Goal: Information Seeking & Learning: Learn about a topic

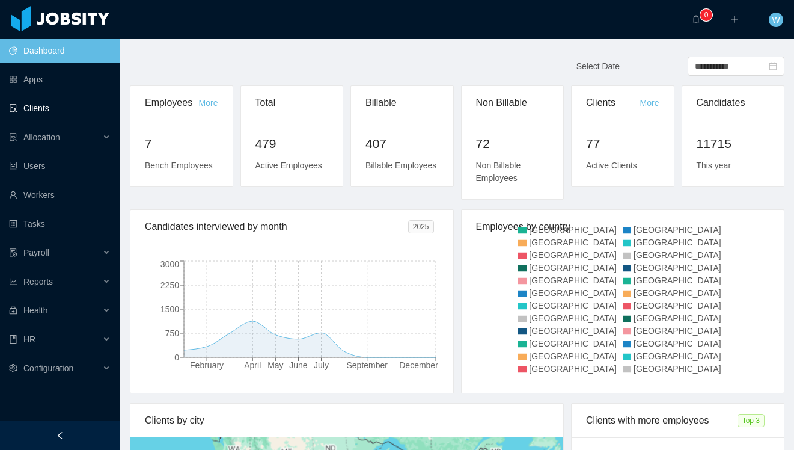
click at [66, 112] on link "Clients" at bounding box center [60, 108] width 102 height 24
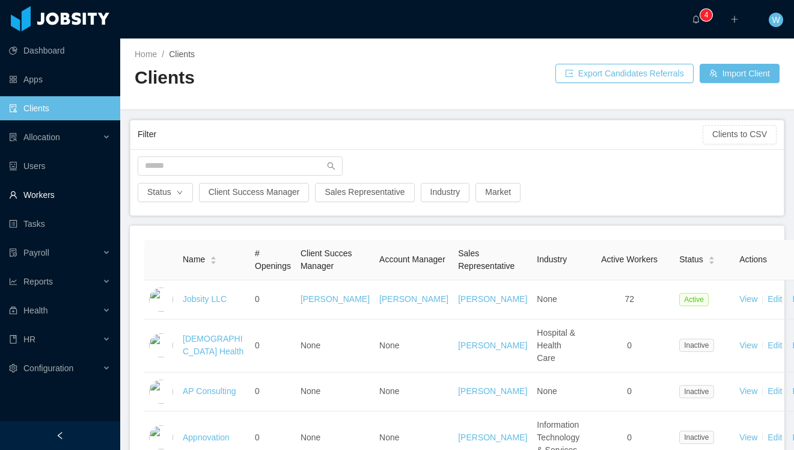
click at [51, 194] on link "Workers" at bounding box center [60, 195] width 102 height 24
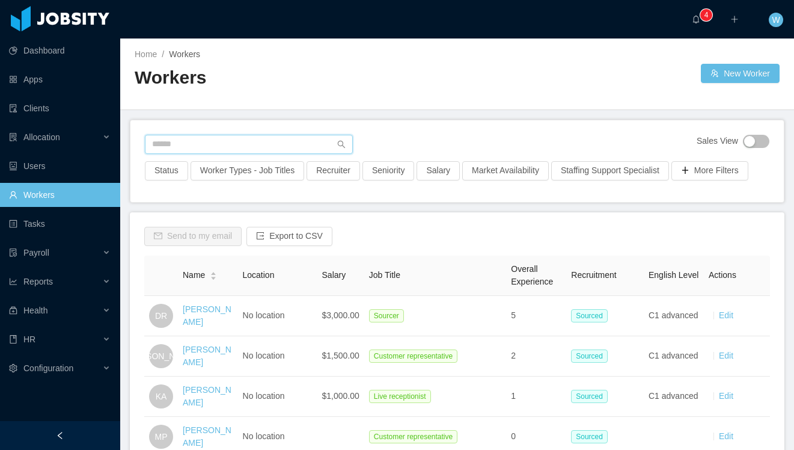
click at [210, 146] on input "text" at bounding box center [249, 144] width 208 height 19
type input "**********"
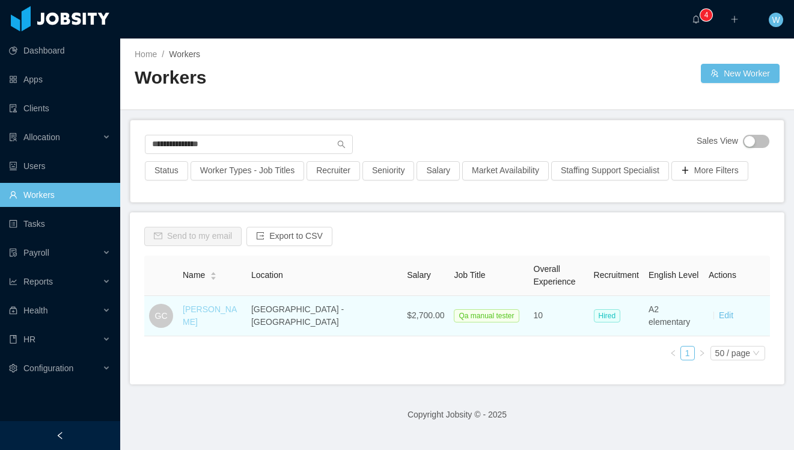
click at [230, 313] on link "[PERSON_NAME]" at bounding box center [210, 315] width 54 height 22
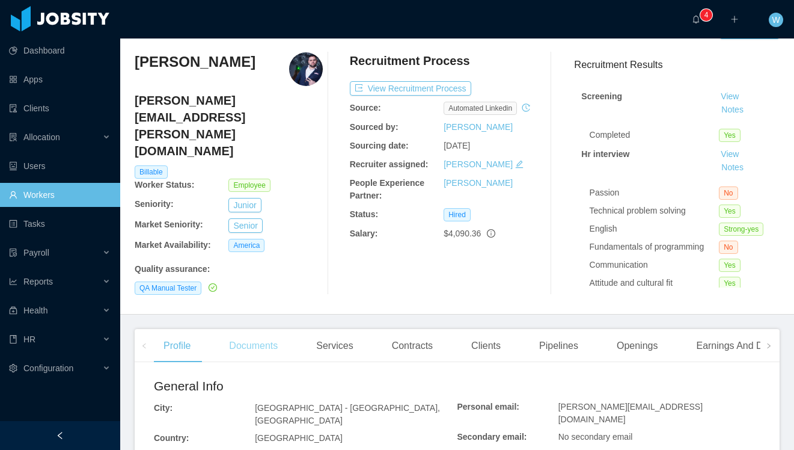
scroll to position [43, 0]
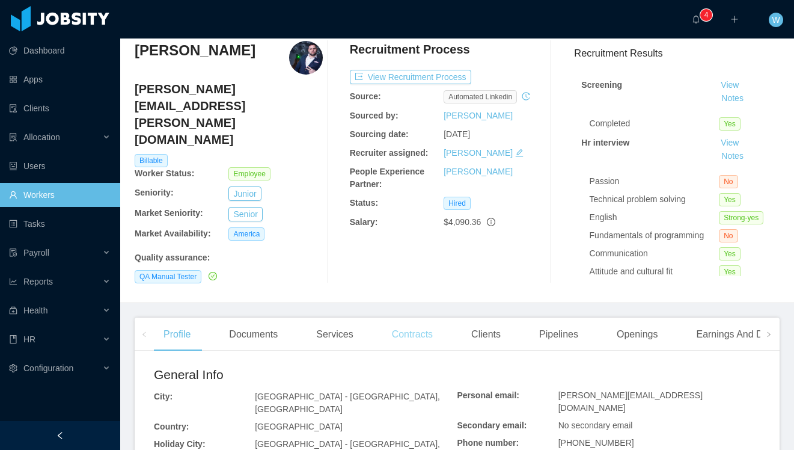
click at [417, 330] on div "Contracts" at bounding box center [412, 334] width 60 height 34
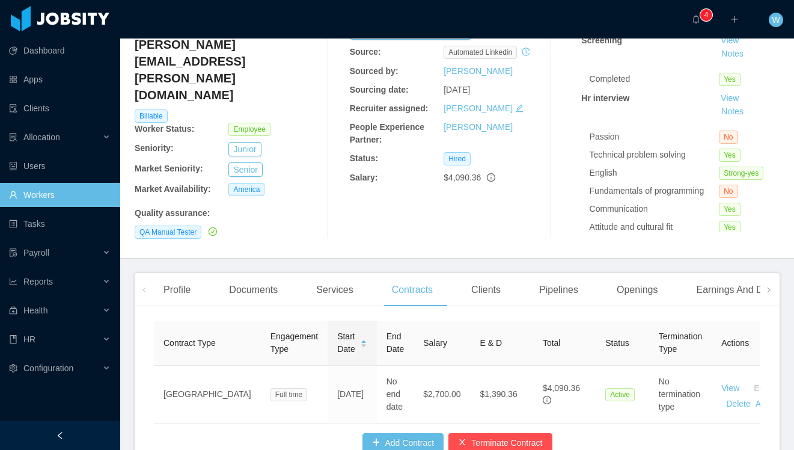
scroll to position [104, 0]
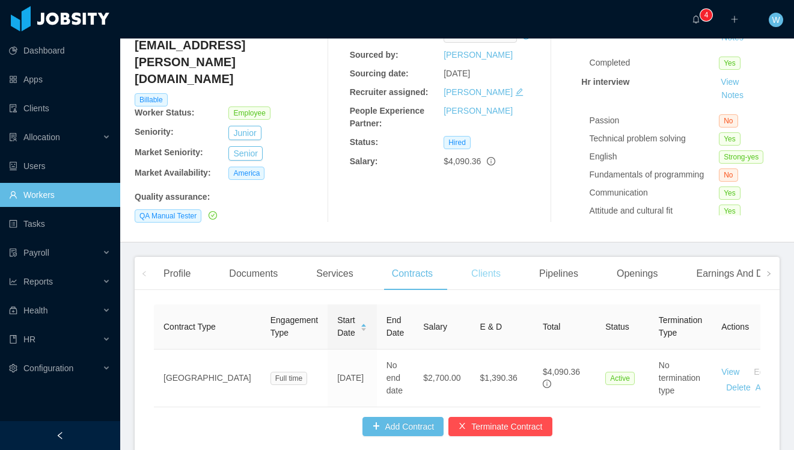
click at [484, 273] on div "Clients" at bounding box center [486, 274] width 49 height 34
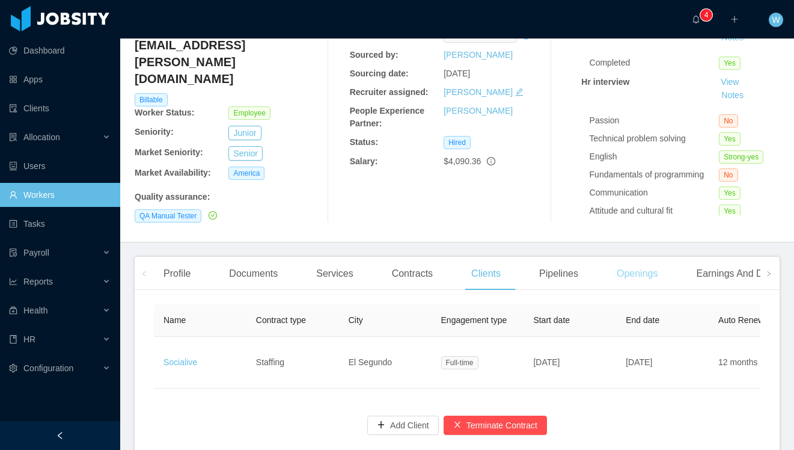
click at [649, 274] on div "Openings" at bounding box center [637, 274] width 61 height 34
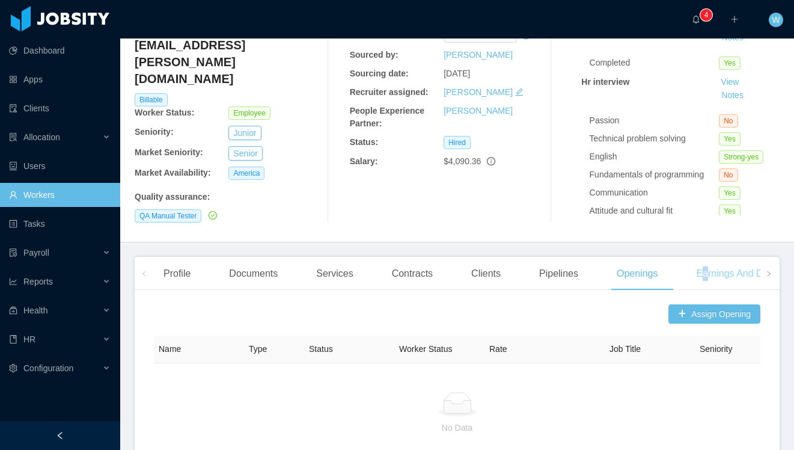
click at [711, 269] on div "Earnings And Discounts" at bounding box center [747, 274] width 121 height 34
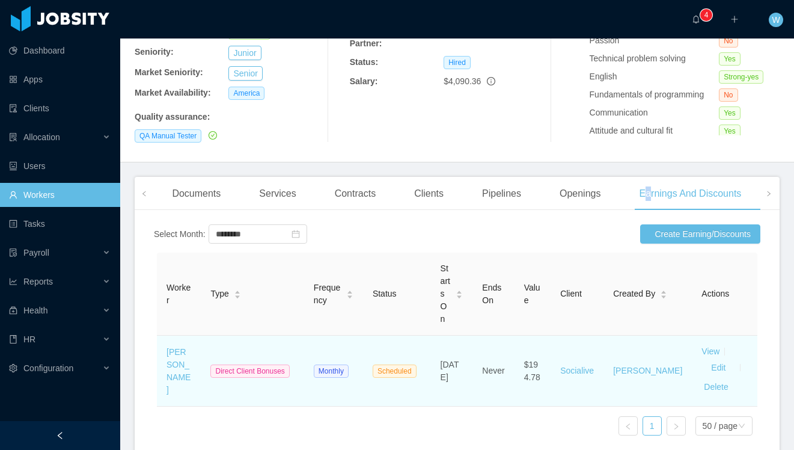
scroll to position [185, 0]
